Goal: Task Accomplishment & Management: Manage account settings

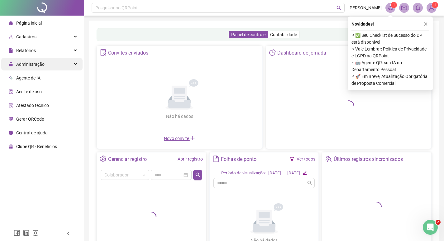
click at [55, 65] on div "Administração" at bounding box center [41, 64] width 81 height 12
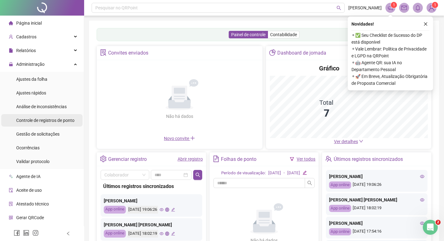
click at [59, 119] on span "Controle de registros de ponto" at bounding box center [45, 120] width 58 height 5
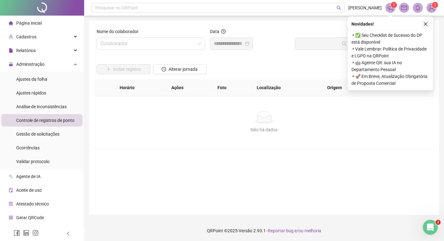
click at [428, 25] on button "button" at bounding box center [425, 23] width 7 height 7
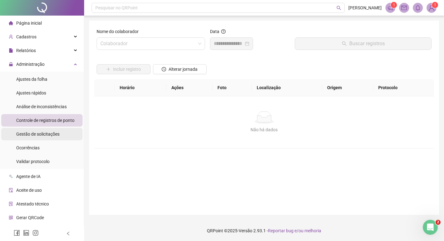
click at [47, 134] on span "Gestão de solicitações" at bounding box center [37, 133] width 43 height 5
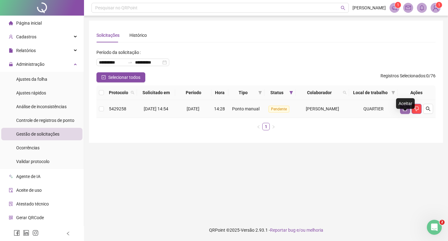
click at [403, 114] on button "button" at bounding box center [406, 109] width 10 height 10
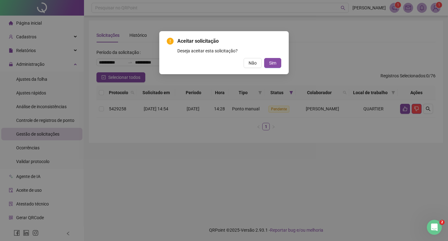
click at [278, 64] on button "Sim" at bounding box center [272, 63] width 17 height 10
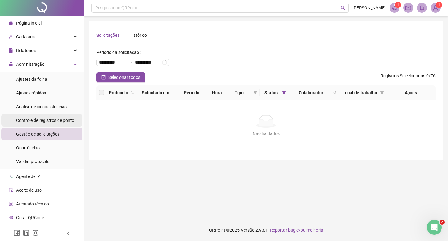
click at [64, 122] on span "Controle de registros de ponto" at bounding box center [45, 120] width 58 height 5
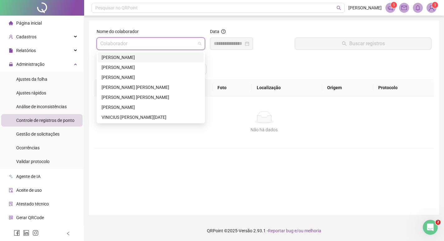
click at [159, 41] on input "search" at bounding box center [147, 44] width 95 height 12
click at [148, 55] on div "[PERSON_NAME]" at bounding box center [151, 57] width 98 height 7
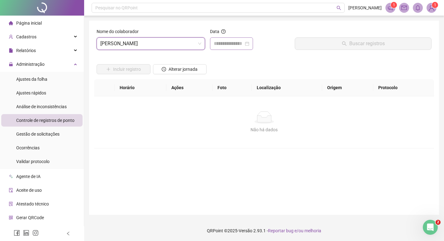
click at [249, 46] on div at bounding box center [232, 43] width 36 height 7
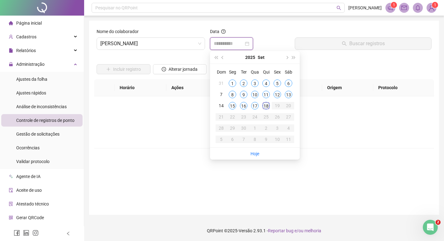
type input "**********"
click at [263, 104] on div "18" at bounding box center [265, 105] width 7 height 7
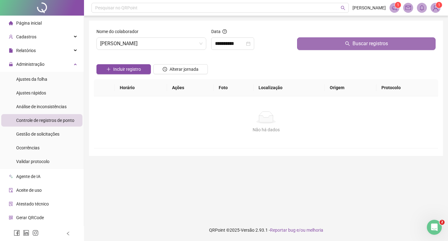
click at [324, 45] on button "Buscar registros" at bounding box center [366, 43] width 139 height 12
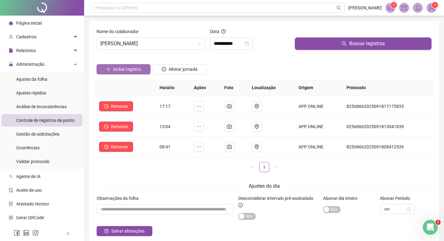
click at [135, 69] on span "Incluir registro" at bounding box center [127, 69] width 28 height 7
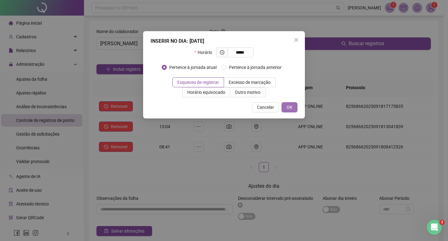
type input "*****"
click at [286, 105] on button "OK" at bounding box center [290, 107] width 16 height 10
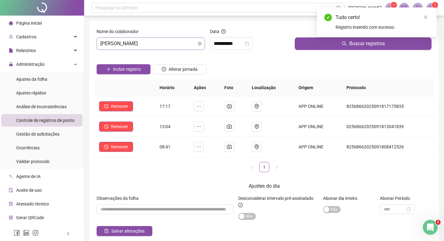
click at [159, 45] on span "[PERSON_NAME]" at bounding box center [150, 44] width 101 height 12
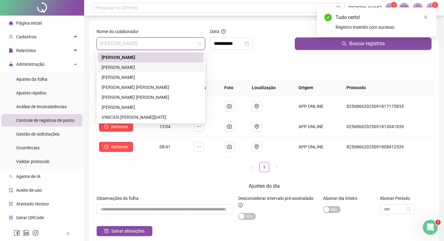
click at [147, 68] on div "[PERSON_NAME]" at bounding box center [151, 67] width 98 height 7
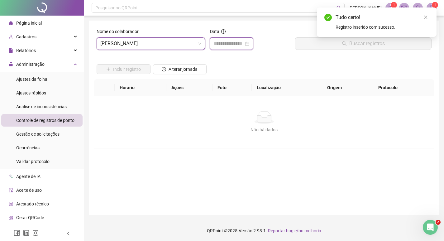
click at [244, 46] on input at bounding box center [229, 43] width 30 height 7
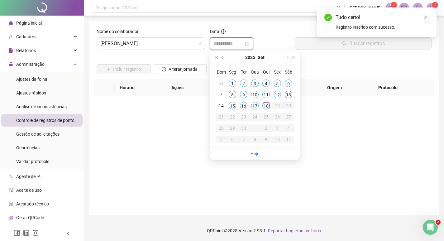
type input "**********"
click at [265, 105] on div "18" at bounding box center [265, 105] width 7 height 7
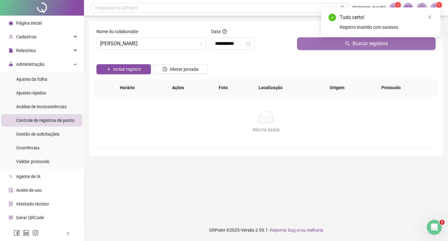
click at [316, 42] on button "Buscar registros" at bounding box center [366, 43] width 139 height 12
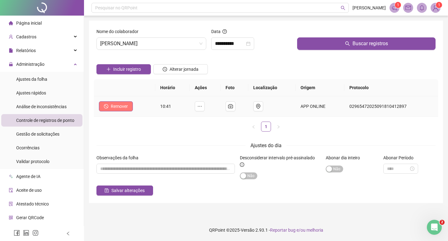
click at [121, 104] on span "Remover" at bounding box center [119, 106] width 17 height 7
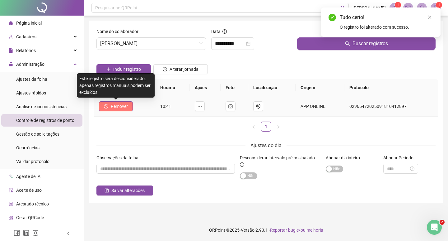
click at [116, 103] on span "Remover" at bounding box center [119, 106] width 17 height 7
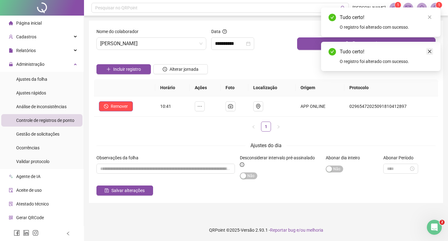
click at [430, 50] on icon "close" at bounding box center [430, 51] width 4 height 4
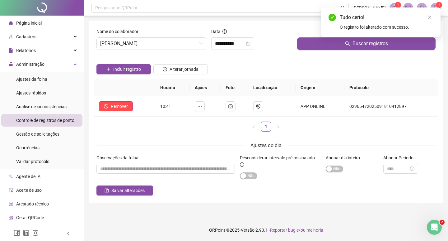
drag, startPoint x: 430, startPoint y: 16, endPoint x: 426, endPoint y: 17, distance: 3.9
click at [430, 16] on icon "close" at bounding box center [430, 17] width 4 height 4
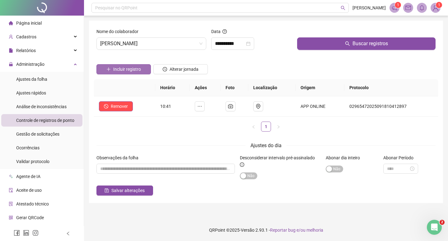
click at [138, 69] on span "Incluir registro" at bounding box center [127, 69] width 28 height 7
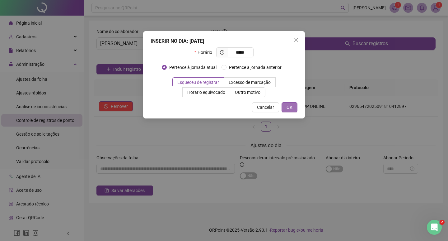
type input "*****"
click at [290, 108] on span "OK" at bounding box center [290, 107] width 6 height 7
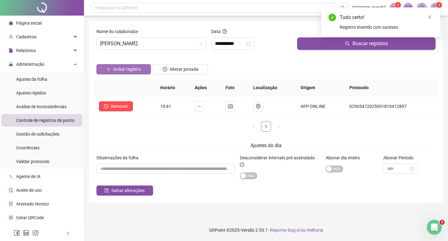
click at [129, 69] on span "Incluir registro" at bounding box center [127, 69] width 28 height 7
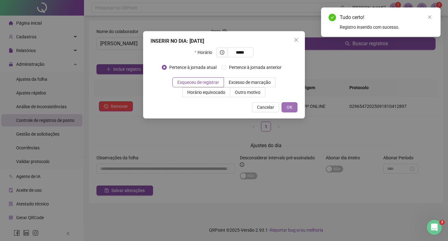
type input "*****"
click at [291, 109] on span "OK" at bounding box center [290, 107] width 6 height 7
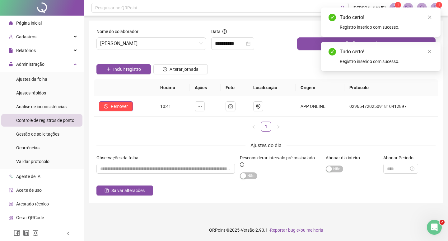
click at [115, 66] on span "Incluir registro" at bounding box center [127, 69] width 28 height 7
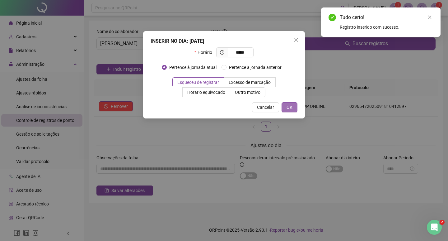
type input "*****"
click at [290, 103] on button "OK" at bounding box center [290, 107] width 16 height 10
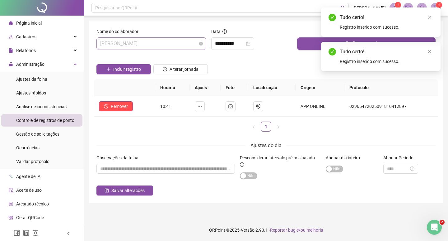
click at [157, 44] on span "[PERSON_NAME]" at bounding box center [151, 44] width 102 height 12
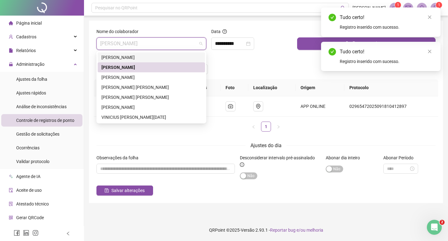
click at [143, 59] on div "[PERSON_NAME]" at bounding box center [152, 57] width 100 height 7
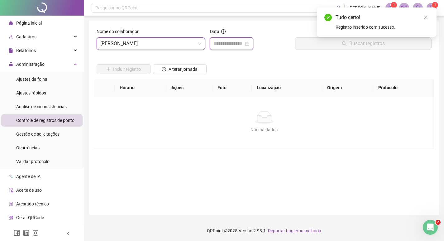
click at [227, 44] on input at bounding box center [229, 43] width 30 height 7
type input "**********"
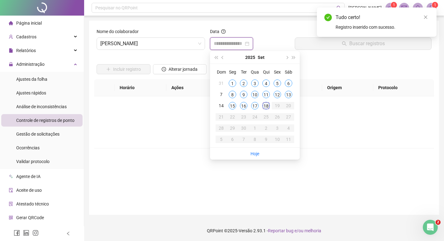
type input "**********"
click at [267, 108] on div "18" at bounding box center [265, 105] width 7 height 7
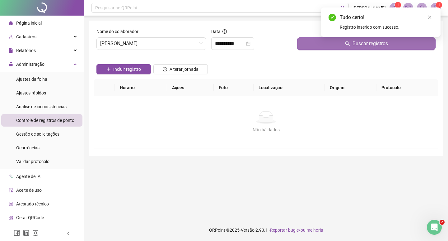
click at [333, 45] on button "Buscar registros" at bounding box center [366, 43] width 139 height 12
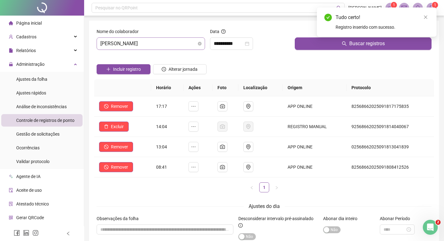
click at [141, 42] on span "[PERSON_NAME]" at bounding box center [150, 44] width 101 height 12
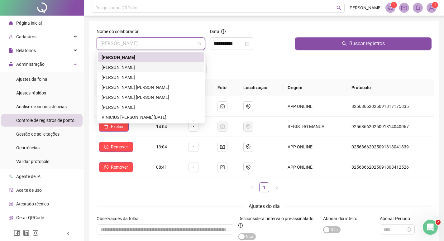
click at [133, 65] on div "[PERSON_NAME]" at bounding box center [151, 67] width 98 height 7
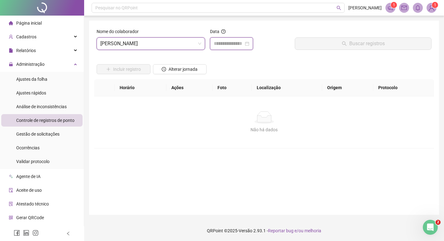
click at [225, 40] on input at bounding box center [229, 43] width 30 height 7
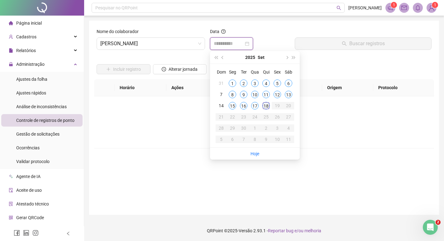
type input "**********"
click at [263, 104] on div "18" at bounding box center [265, 105] width 7 height 7
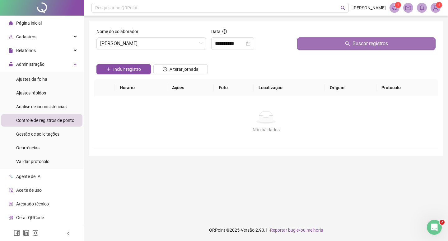
click at [344, 48] on button "Buscar registros" at bounding box center [366, 43] width 139 height 12
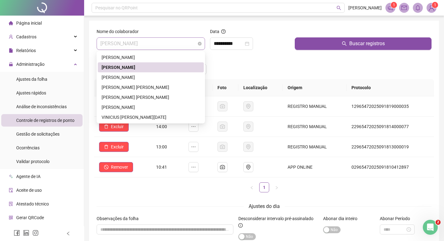
click at [135, 39] on span "[PERSON_NAME]" at bounding box center [150, 44] width 101 height 12
click at [129, 77] on div "[PERSON_NAME]" at bounding box center [151, 77] width 98 height 7
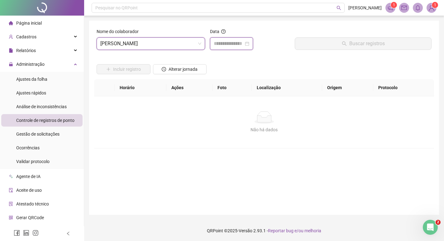
click at [236, 43] on input at bounding box center [229, 43] width 30 height 7
type input "**********"
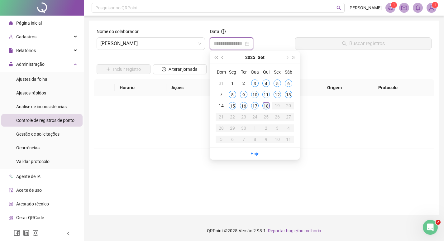
type input "**********"
click at [267, 102] on td "18" at bounding box center [265, 105] width 11 height 11
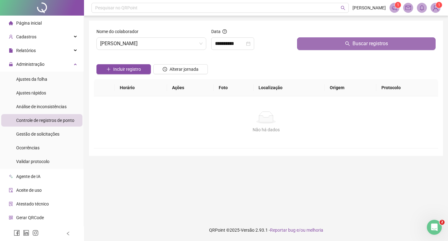
click at [334, 45] on button "Buscar registros" at bounding box center [366, 43] width 139 height 12
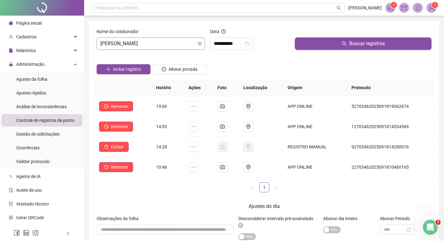
click at [128, 44] on span "[PERSON_NAME]" at bounding box center [150, 44] width 101 height 12
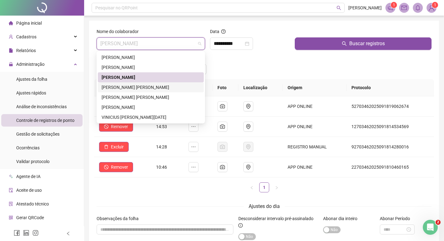
click at [130, 87] on div "[PERSON_NAME] [PERSON_NAME]" at bounding box center [151, 87] width 98 height 7
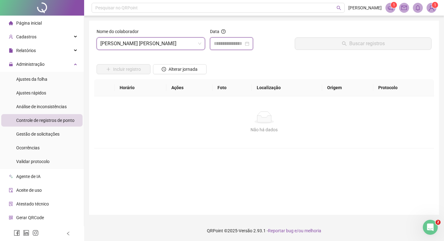
click at [242, 43] on input at bounding box center [229, 43] width 30 height 7
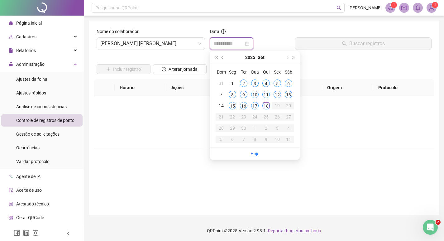
type input "**********"
click at [264, 105] on div "18" at bounding box center [265, 105] width 7 height 7
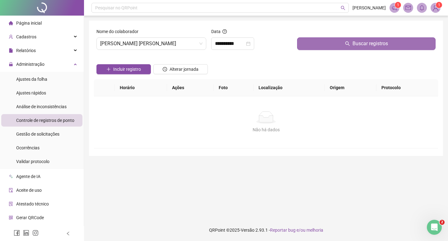
click at [321, 46] on button "Buscar registros" at bounding box center [366, 43] width 139 height 12
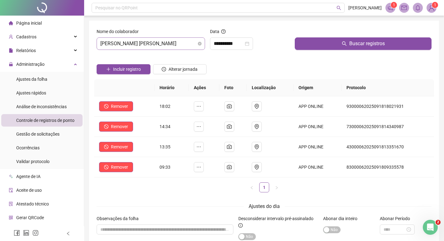
click at [153, 44] on span "[PERSON_NAME] [PERSON_NAME]" at bounding box center [150, 44] width 101 height 12
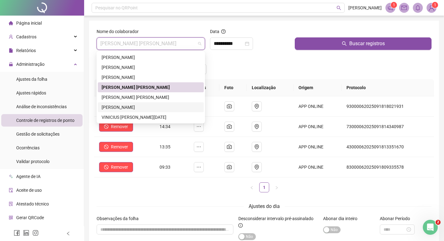
drag, startPoint x: 131, startPoint y: 106, endPoint x: 261, endPoint y: 77, distance: 132.8
click at [131, 107] on div "[PERSON_NAME]" at bounding box center [151, 107] width 98 height 7
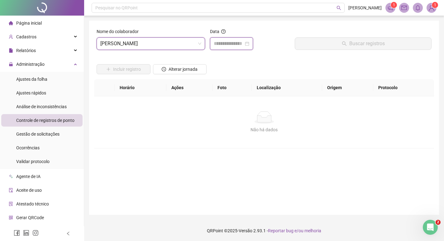
click at [243, 41] on input at bounding box center [229, 43] width 30 height 7
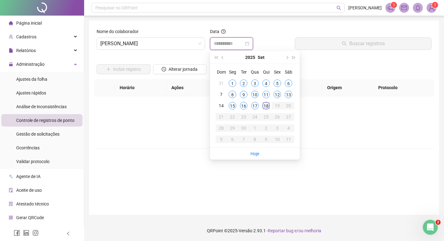
type input "**********"
click at [266, 107] on div "18" at bounding box center [265, 105] width 7 height 7
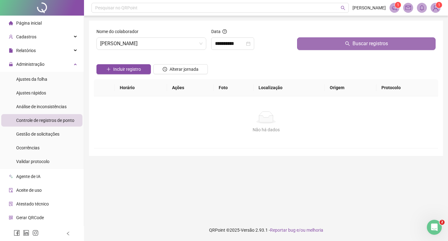
click at [333, 42] on button "Buscar registros" at bounding box center [366, 43] width 139 height 12
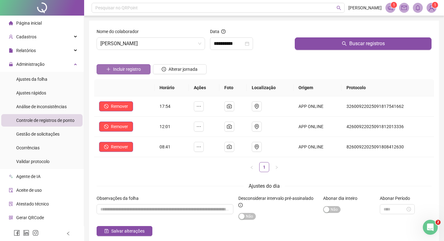
click at [121, 69] on span "Incluir registro" at bounding box center [127, 69] width 28 height 7
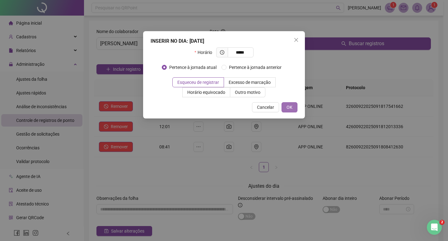
type input "*****"
click at [291, 106] on span "OK" at bounding box center [290, 107] width 6 height 7
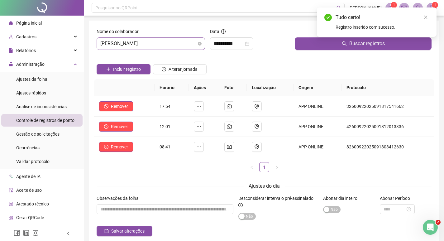
click at [144, 40] on span "[PERSON_NAME]" at bounding box center [150, 44] width 101 height 12
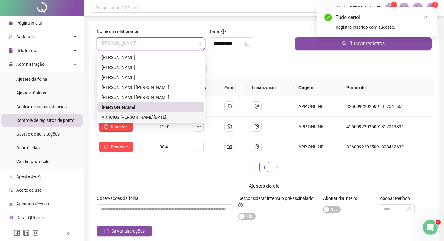
drag, startPoint x: 138, startPoint y: 116, endPoint x: 223, endPoint y: 79, distance: 92.8
click at [137, 116] on div "VINICIUS [PERSON_NAME][DATE]" at bounding box center [151, 117] width 98 height 7
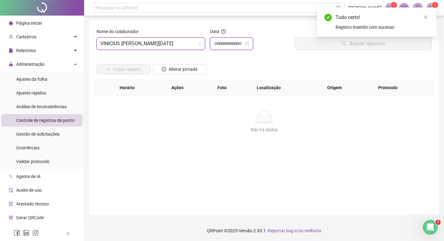
click at [237, 42] on input at bounding box center [229, 43] width 30 height 7
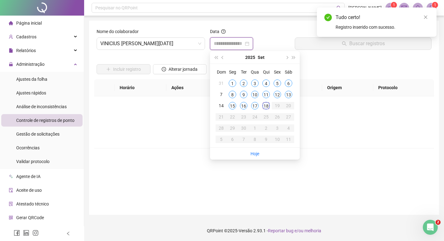
type input "**********"
click at [262, 104] on div "18" at bounding box center [265, 105] width 7 height 7
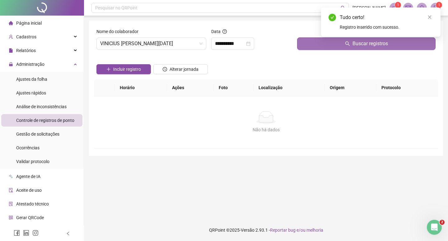
click at [325, 44] on button "Buscar registros" at bounding box center [366, 43] width 139 height 12
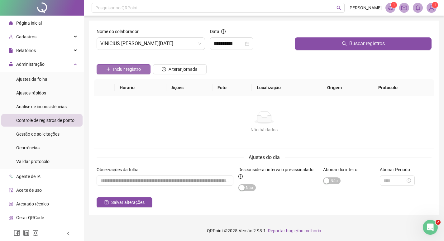
click at [133, 68] on span "Incluir registro" at bounding box center [127, 69] width 28 height 7
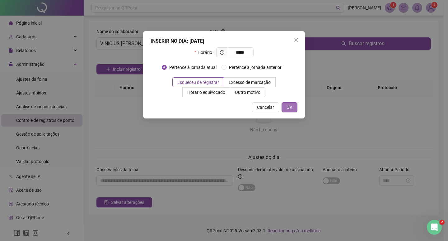
type input "*****"
click at [285, 108] on button "OK" at bounding box center [290, 107] width 16 height 10
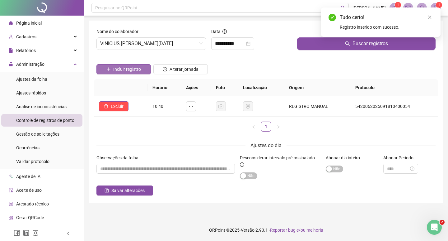
click at [129, 68] on span "Incluir registro" at bounding box center [127, 69] width 28 height 7
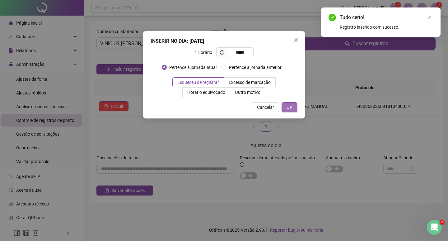
type input "*****"
click at [293, 110] on button "OK" at bounding box center [290, 107] width 16 height 10
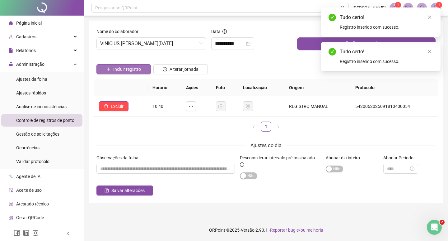
click at [127, 72] on span "Incluir registro" at bounding box center [127, 69] width 28 height 7
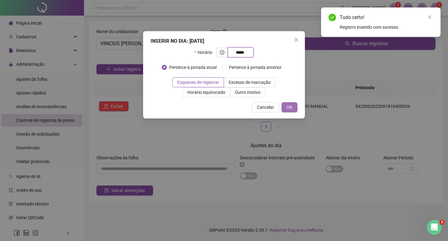
type input "*****"
click at [288, 102] on button "OK" at bounding box center [290, 107] width 16 height 10
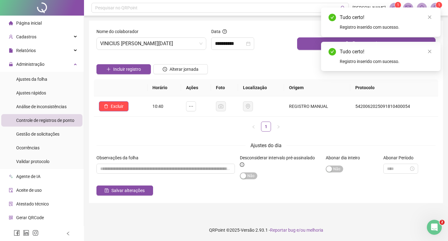
click at [126, 68] on span "Incluir registro" at bounding box center [127, 69] width 28 height 7
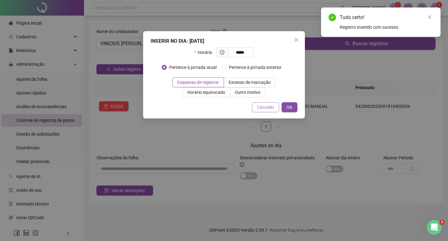
type input "*****"
click at [278, 111] on button "Cancelar" at bounding box center [265, 107] width 27 height 10
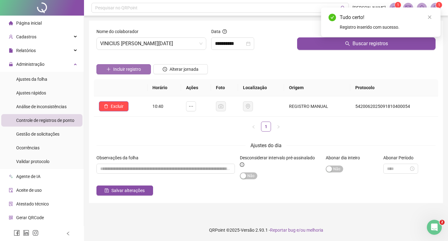
click at [138, 66] on span "Incluir registro" at bounding box center [127, 69] width 28 height 7
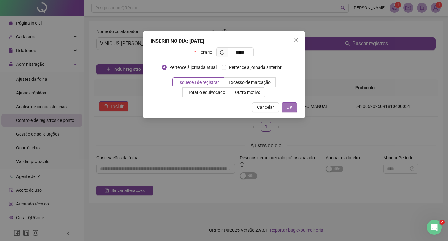
type input "*****"
click at [285, 111] on button "OK" at bounding box center [290, 107] width 16 height 10
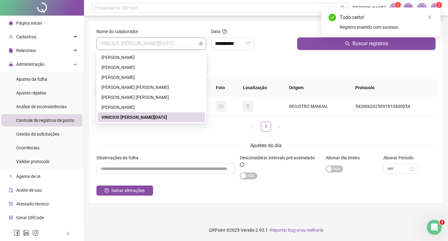
click at [143, 45] on span "VINICIUS [PERSON_NAME][DATE]" at bounding box center [151, 44] width 102 height 12
click at [146, 108] on div "[PERSON_NAME]" at bounding box center [152, 107] width 100 height 7
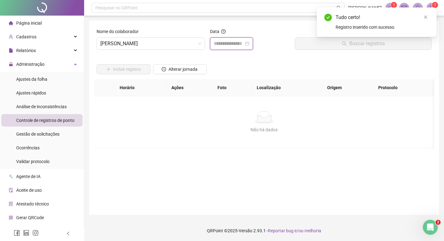
click at [224, 47] on input at bounding box center [229, 43] width 30 height 7
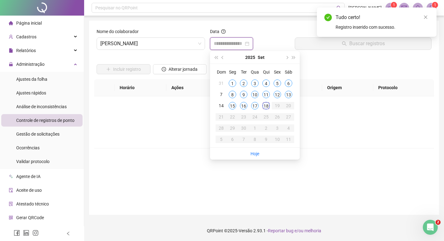
type input "**********"
drag, startPoint x: 264, startPoint y: 105, endPoint x: 287, endPoint y: 91, distance: 26.4
click at [265, 105] on div "18" at bounding box center [265, 105] width 7 height 7
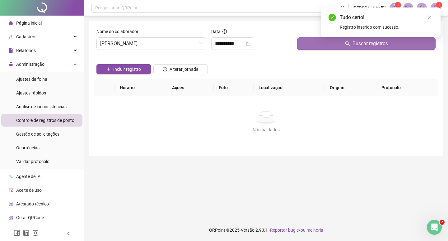
click at [321, 46] on button "Buscar registros" at bounding box center [366, 43] width 139 height 12
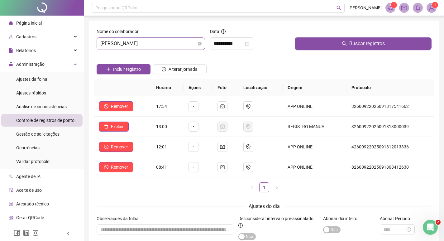
click at [161, 42] on span "[PERSON_NAME]" at bounding box center [150, 44] width 101 height 12
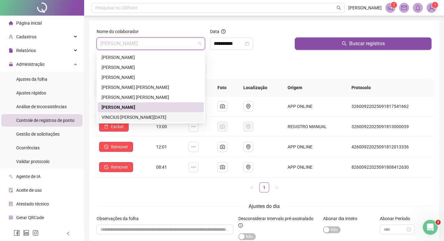
click at [144, 116] on div "VINICIUS [PERSON_NAME][DATE]" at bounding box center [151, 117] width 98 height 7
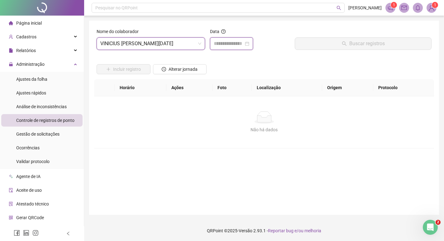
click at [230, 43] on input at bounding box center [229, 43] width 30 height 7
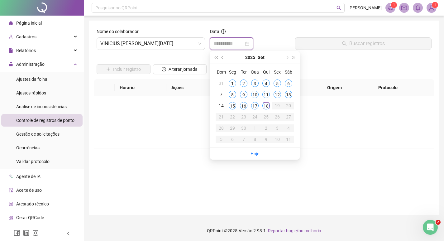
type input "**********"
click at [266, 108] on div "18" at bounding box center [265, 105] width 7 height 7
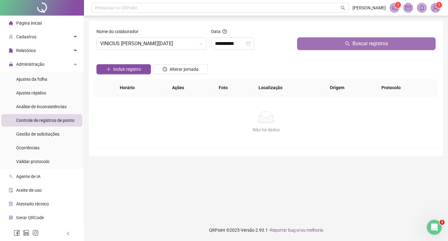
drag, startPoint x: 332, startPoint y: 45, endPoint x: 329, endPoint y: 46, distance: 3.3
click at [332, 45] on button "Buscar registros" at bounding box center [366, 43] width 139 height 12
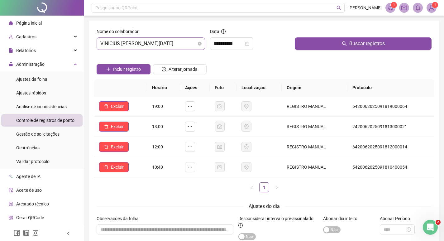
click at [142, 41] on span "VINICIUS [PERSON_NAME][DATE]" at bounding box center [150, 44] width 101 height 12
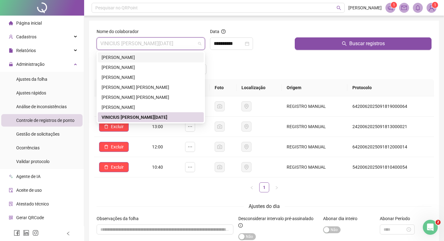
click at [137, 58] on div "[PERSON_NAME]" at bounding box center [151, 57] width 98 height 7
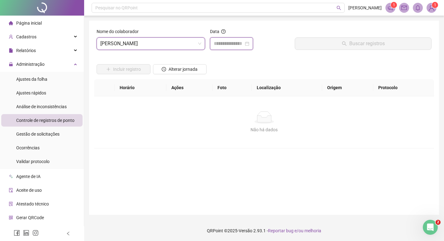
click at [234, 43] on input at bounding box center [229, 43] width 30 height 7
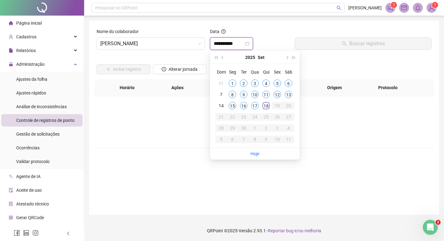
type input "**********"
drag, startPoint x: 269, startPoint y: 108, endPoint x: 295, endPoint y: 103, distance: 26.2
click at [268, 108] on div "18" at bounding box center [265, 105] width 7 height 7
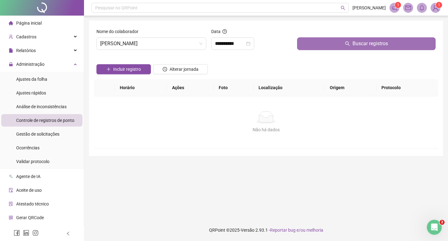
click at [333, 42] on button "Buscar registros" at bounding box center [366, 43] width 139 height 12
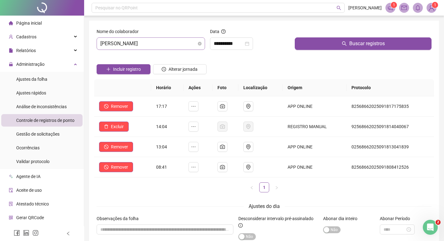
click at [164, 45] on span "[PERSON_NAME]" at bounding box center [150, 44] width 101 height 12
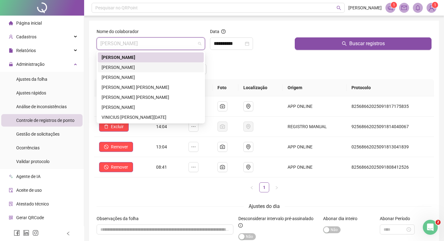
click at [146, 69] on div "[PERSON_NAME]" at bounding box center [151, 67] width 98 height 7
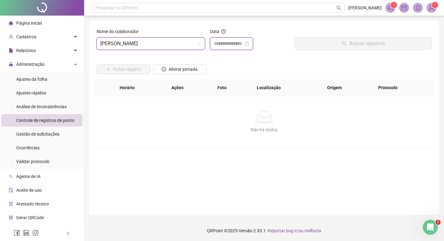
click at [235, 44] on input at bounding box center [229, 43] width 30 height 7
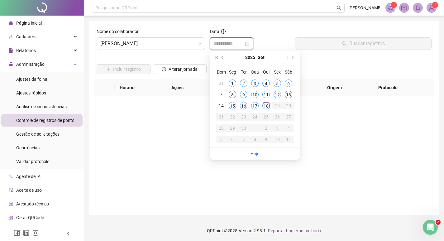
type input "**********"
click at [263, 103] on div "18" at bounding box center [265, 105] width 7 height 7
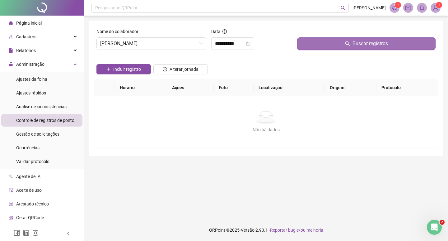
click at [309, 50] on button "Buscar registros" at bounding box center [366, 43] width 139 height 12
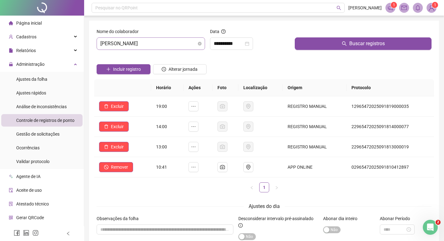
click at [163, 43] on span "[PERSON_NAME]" at bounding box center [150, 44] width 101 height 12
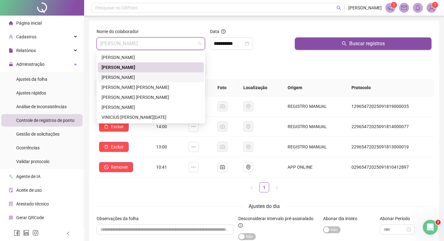
click at [132, 75] on div "[PERSON_NAME]" at bounding box center [151, 77] width 98 height 7
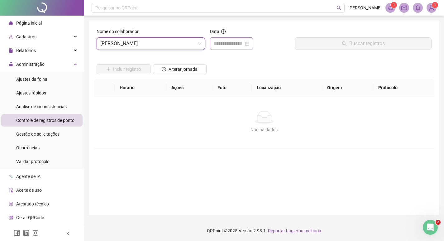
click at [246, 39] on div at bounding box center [231, 43] width 43 height 12
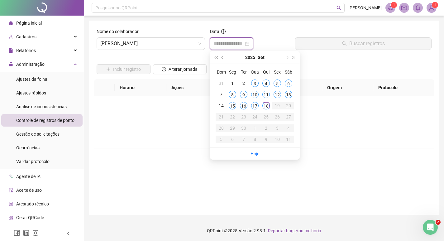
type input "**********"
click at [266, 105] on div "18" at bounding box center [265, 105] width 7 height 7
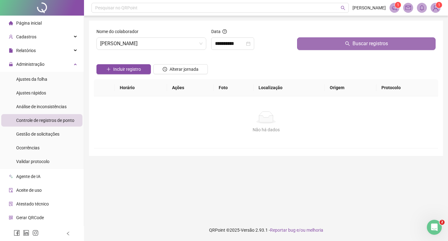
click at [333, 48] on button "Buscar registros" at bounding box center [366, 43] width 139 height 12
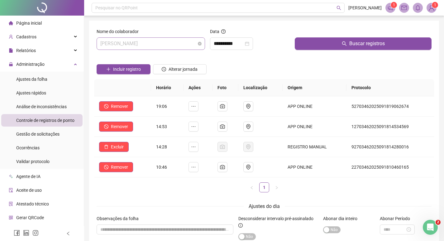
click at [158, 44] on span "[PERSON_NAME]" at bounding box center [150, 44] width 101 height 12
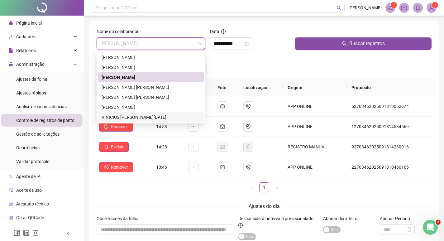
click at [160, 116] on div "VINICIUS [PERSON_NAME][DATE]" at bounding box center [151, 117] width 98 height 7
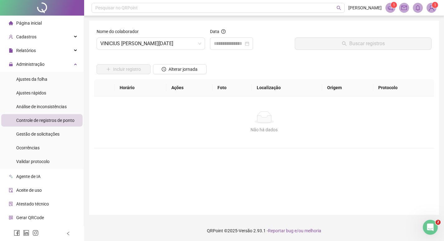
drag, startPoint x: 207, startPoint y: 40, endPoint x: 231, endPoint y: 55, distance: 28.1
click at [208, 40] on div "Nome do colaborador VINICIUS [PERSON_NAME][DATE] Data Buscar registros" at bounding box center [264, 41] width 340 height 27
click at [225, 44] on input at bounding box center [229, 43] width 30 height 7
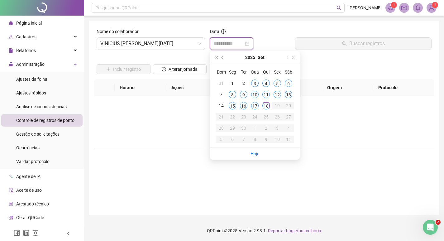
type input "**********"
click at [266, 106] on div "18" at bounding box center [265, 105] width 7 height 7
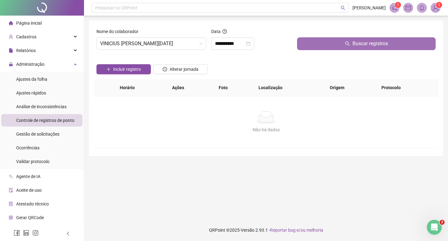
click at [316, 47] on button "Buscar registros" at bounding box center [366, 43] width 139 height 12
